Goal: Task Accomplishment & Management: Use online tool/utility

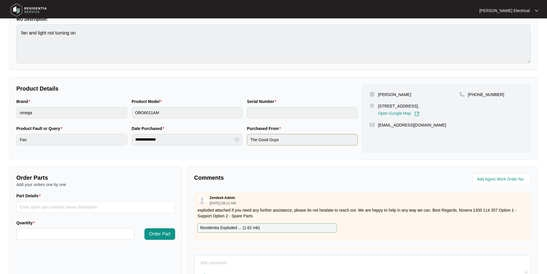
scroll to position [86, 0]
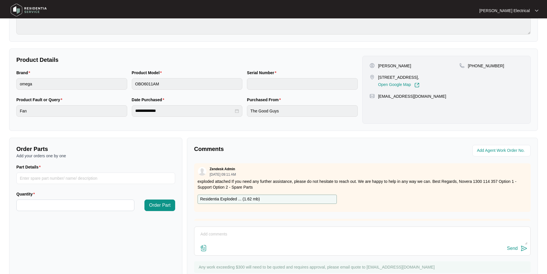
click at [234, 198] on p "Residentia Exploded ... ( 1.62 mb )" at bounding box center [230, 199] width 60 height 6
click at [53, 178] on input "Part Details" at bounding box center [95, 177] width 159 height 11
type input "sp20525"
click at [45, 203] on input "Quantity" at bounding box center [76, 205] width 118 height 11
type input "*"
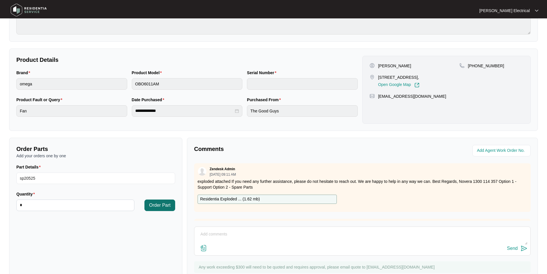
click at [169, 207] on span "Order Part" at bounding box center [160, 205] width 22 height 7
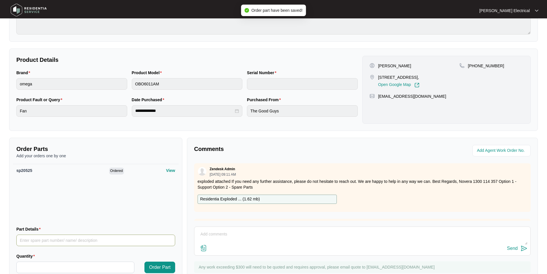
click at [38, 238] on input "Part Details" at bounding box center [95, 239] width 159 height 11
type input "30101600398"
click at [41, 266] on input "Quantity" at bounding box center [76, 267] width 118 height 11
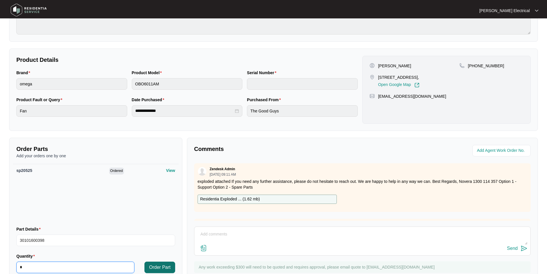
type input "*"
click at [159, 268] on span "Order Part" at bounding box center [160, 267] width 22 height 7
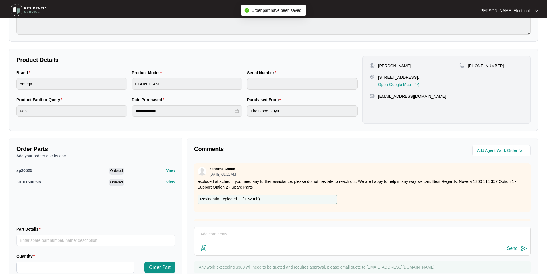
scroll to position [0, 0]
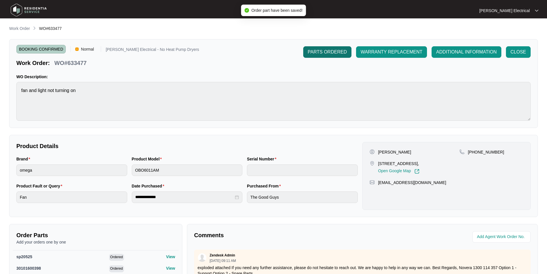
click at [322, 53] on span "PARTS ORDERED" at bounding box center [327, 52] width 39 height 7
